Goal: Information Seeking & Learning: Compare options

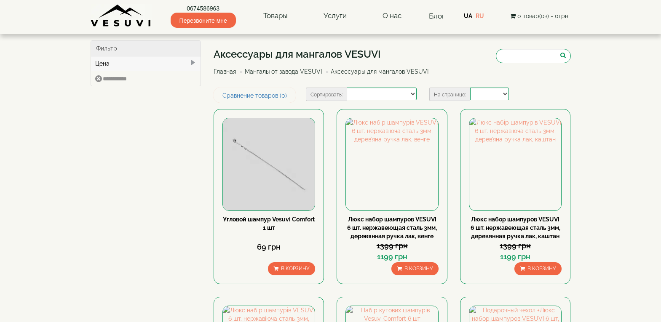
select select
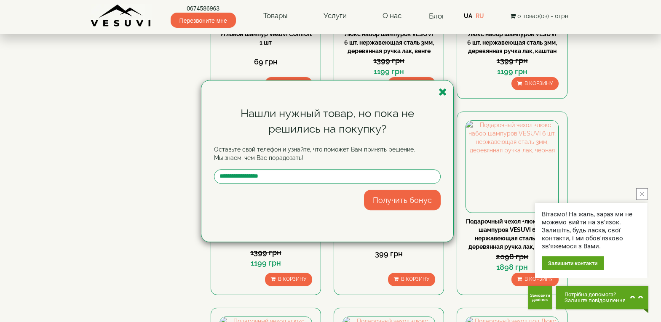
scroll to position [211, 0]
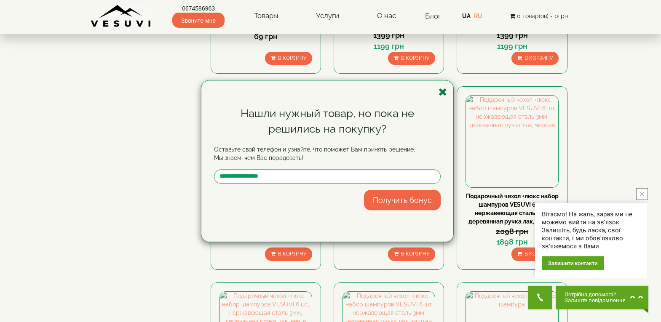
click at [440, 92] on icon "button" at bounding box center [442, 92] width 8 height 11
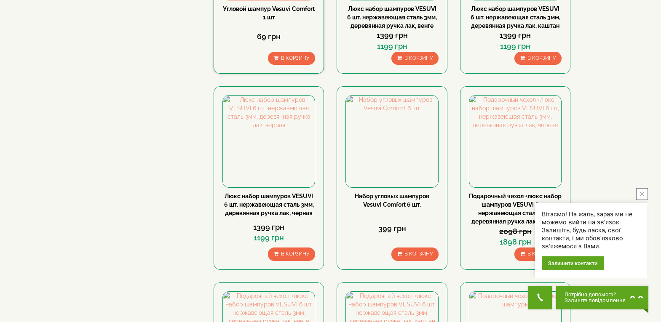
scroll to position [0, 0]
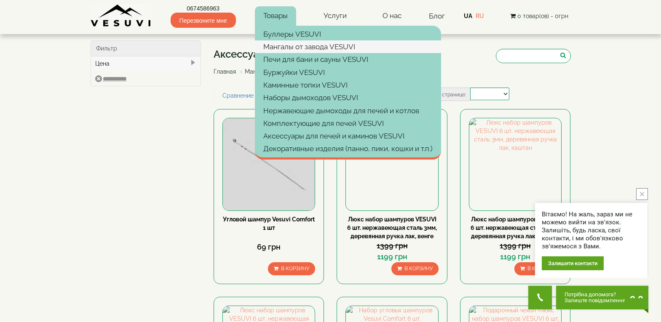
click at [275, 46] on font "Мангалы от завода VESUVI" at bounding box center [309, 47] width 92 height 8
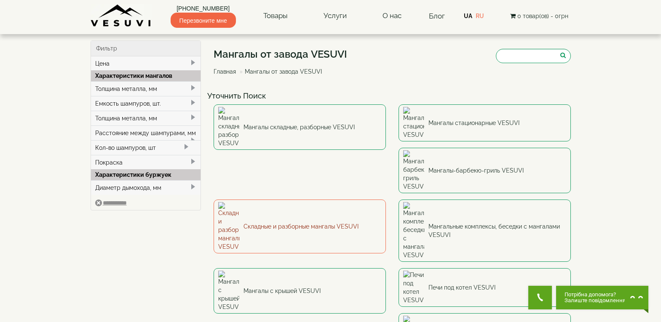
click at [358, 223] on font "Складные и разборные мангалы VESUVI" at bounding box center [300, 226] width 115 height 7
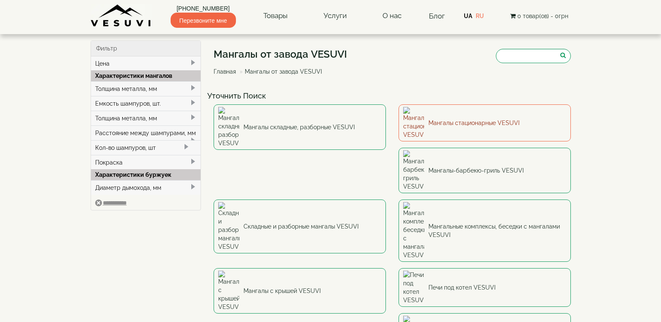
click at [442, 120] on font "Мангалы стационарные VESUVI" at bounding box center [473, 123] width 91 height 7
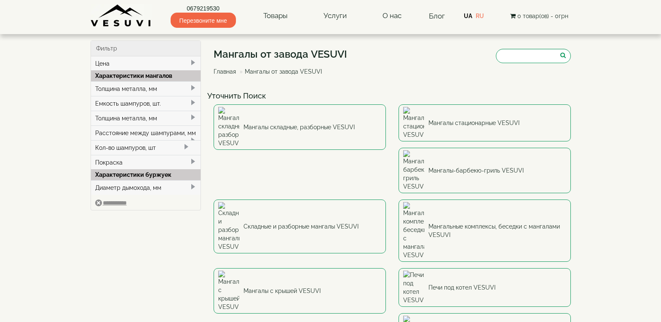
select select
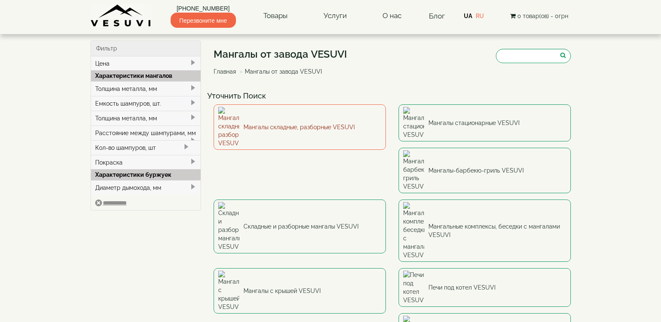
click at [295, 124] on font "Мангалы складные, разборные VESUVI" at bounding box center [298, 127] width 111 height 7
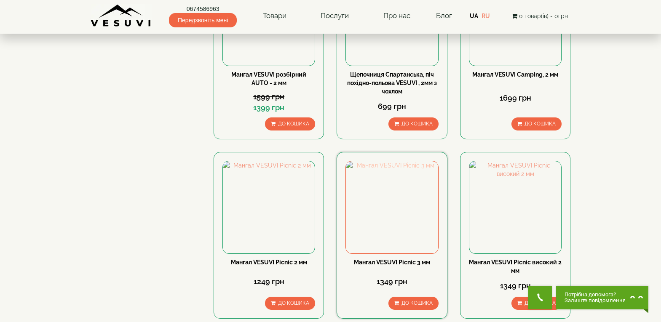
scroll to position [168, 0]
